Goal: Task Accomplishment & Management: Use online tool/utility

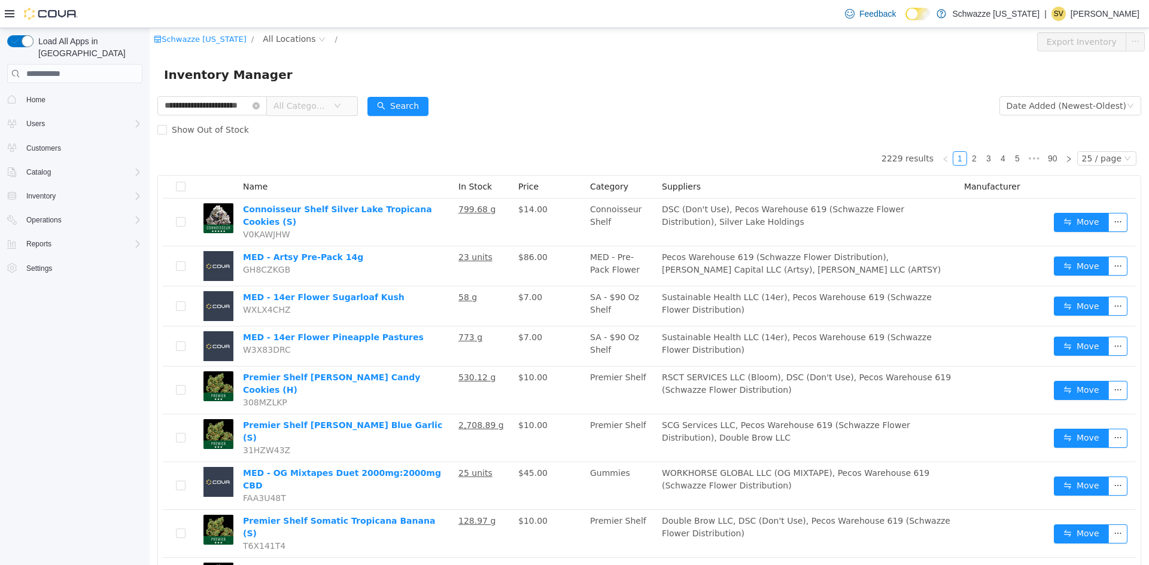
scroll to position [0, 14]
type input "**********"
click at [318, 39] on icon "icon: close-circle" at bounding box center [321, 39] width 7 height 7
click at [293, 34] on span "All Locations" at bounding box center [289, 38] width 53 height 13
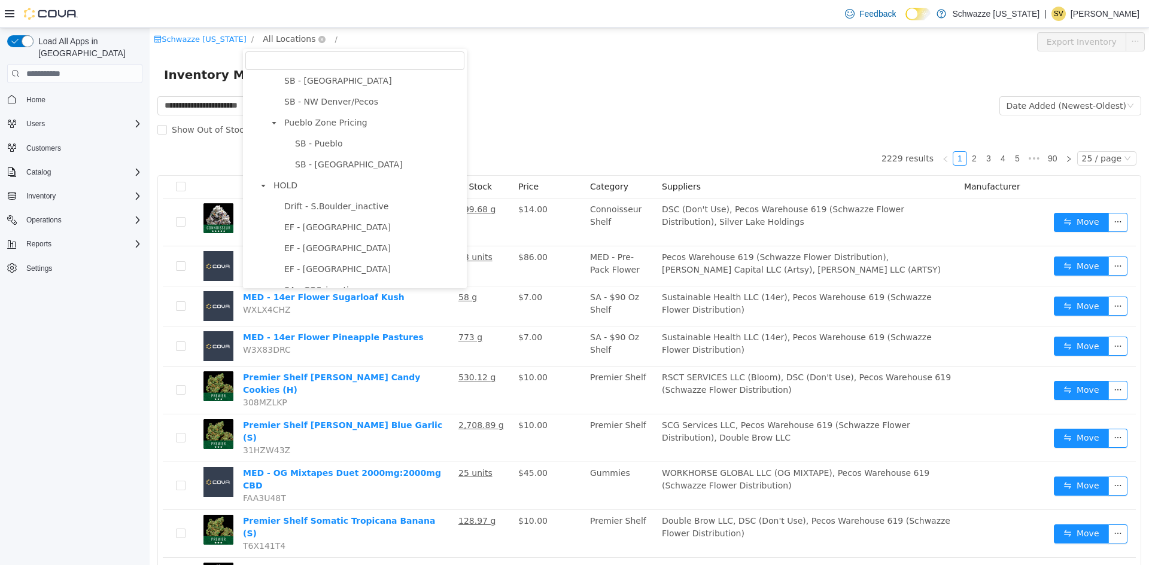
scroll to position [525, 0]
click at [331, 149] on span "SB - Pueblo" at bounding box center [318, 144] width 47 height 10
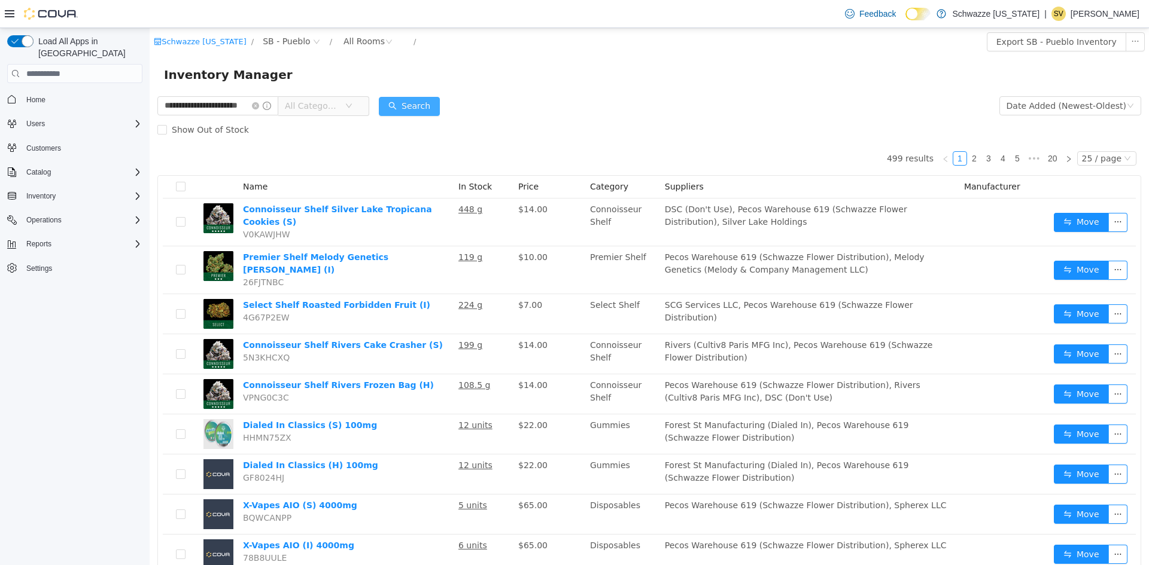
click at [422, 106] on button "Search" at bounding box center [409, 106] width 61 height 19
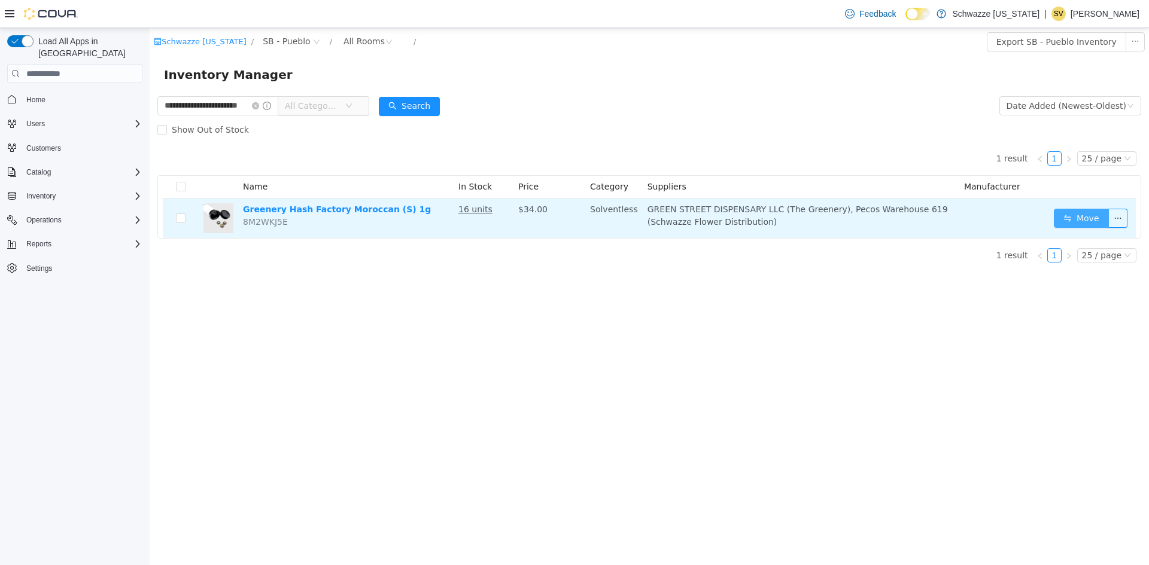
click at [1077, 223] on button "Move" at bounding box center [1081, 218] width 55 height 19
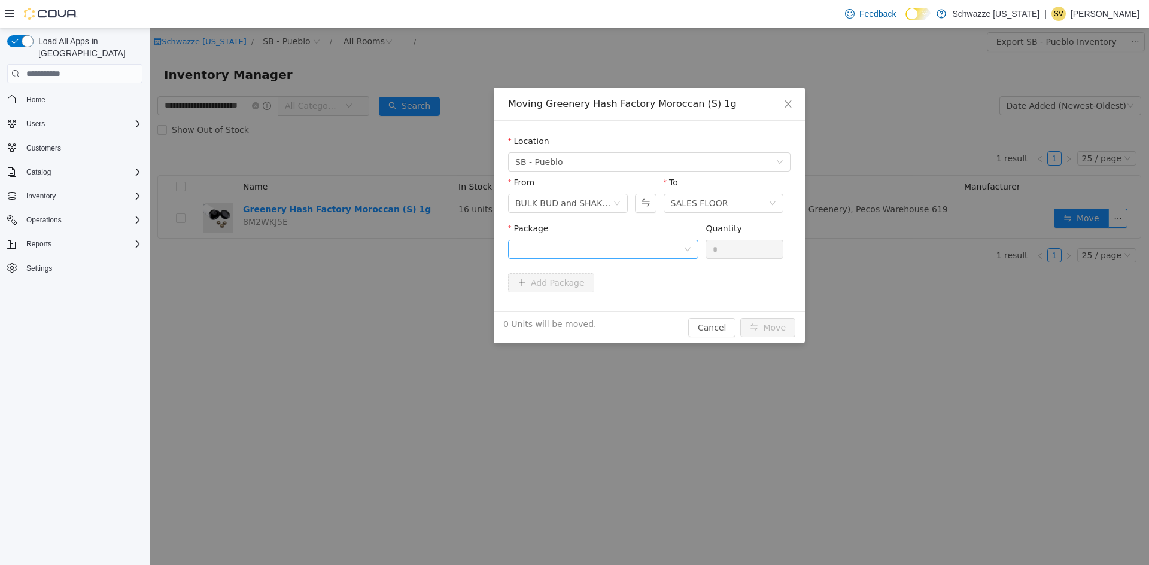
click at [610, 247] on div at bounding box center [599, 250] width 168 height 18
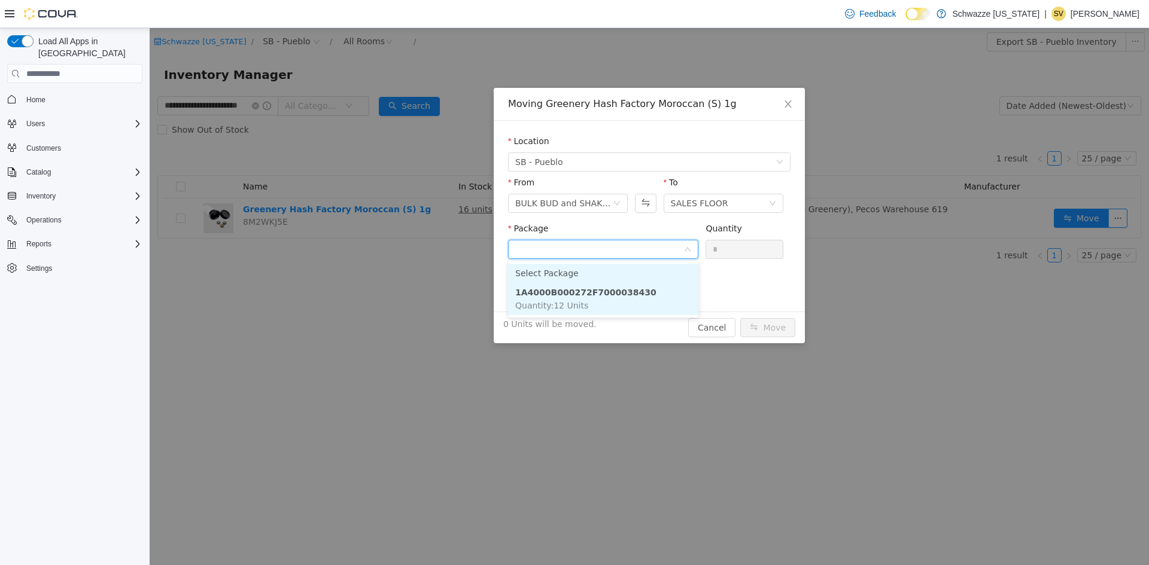
click at [618, 302] on li "1A4000B000272F7000038430 Quantity : 12 Units" at bounding box center [603, 299] width 190 height 32
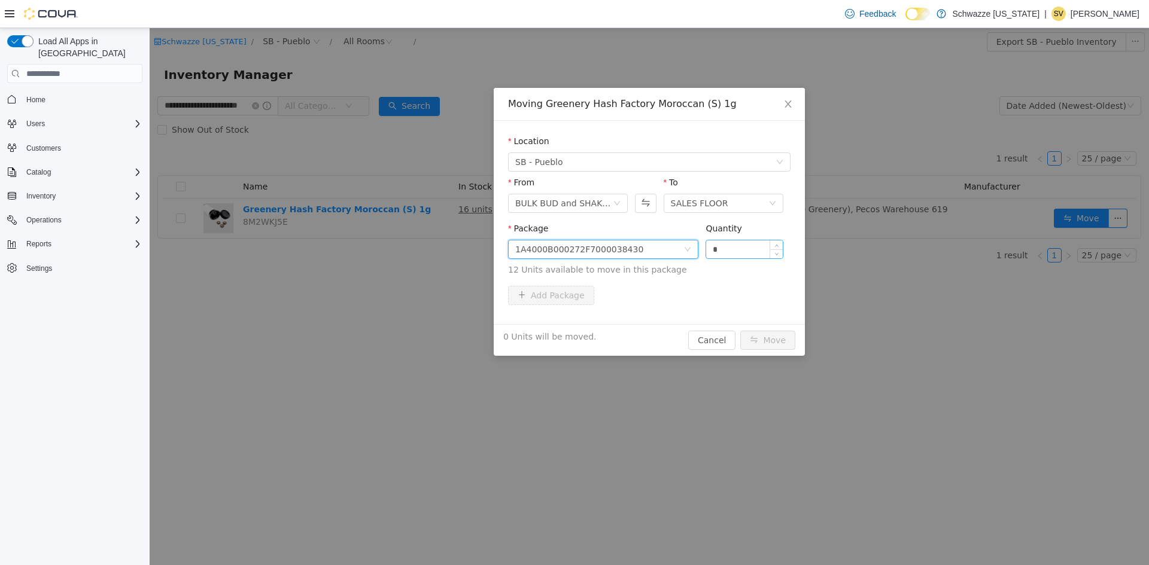
click at [735, 251] on input "*" at bounding box center [744, 250] width 77 height 18
click at [774, 343] on button "Move" at bounding box center [767, 340] width 55 height 19
type input "**"
